Goal: Information Seeking & Learning: Learn about a topic

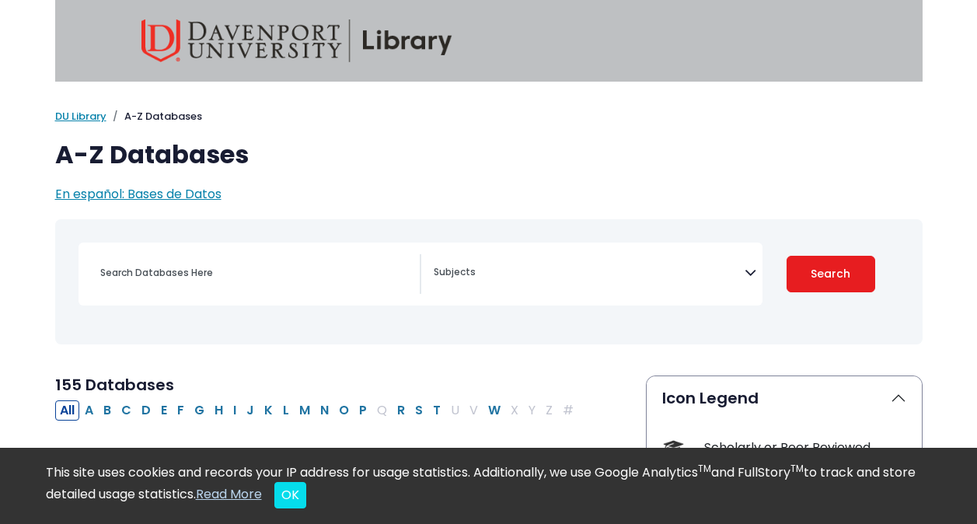
select select "Database Subject Filter"
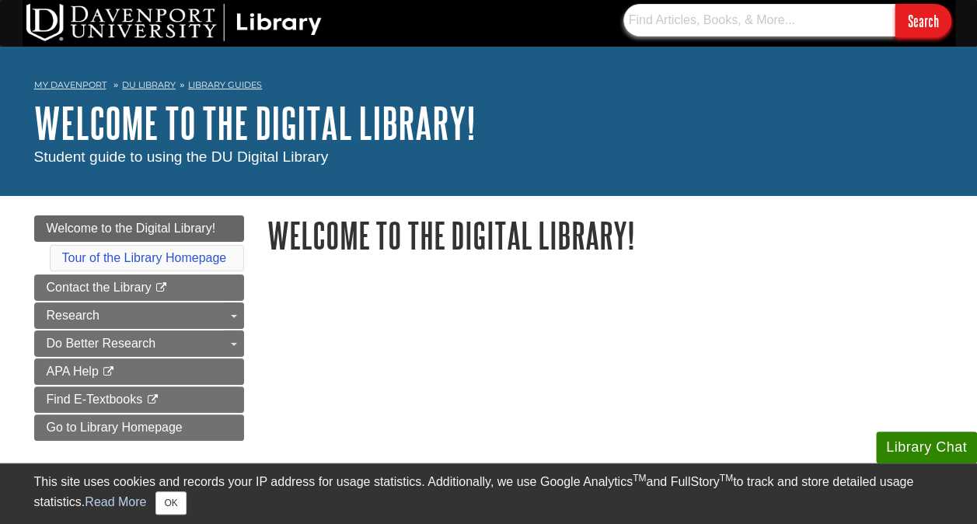
click at [711, 17] on input "text" at bounding box center [759, 20] width 272 height 33
type input "medical abuse"
click at [895, 4] on input "Search" at bounding box center [923, 20] width 56 height 33
